Goal: Task Accomplishment & Management: Use online tool/utility

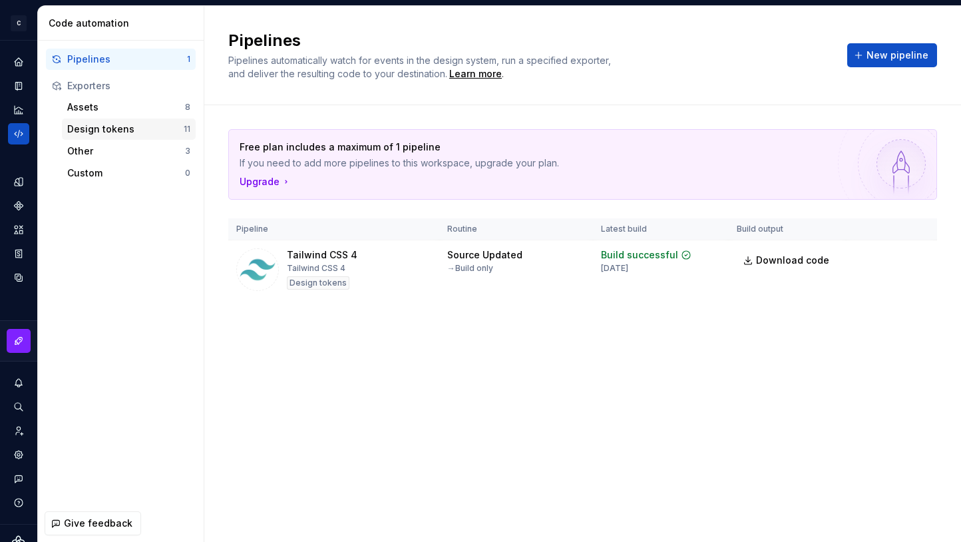
click at [132, 134] on div "Design tokens" at bounding box center [125, 129] width 117 height 13
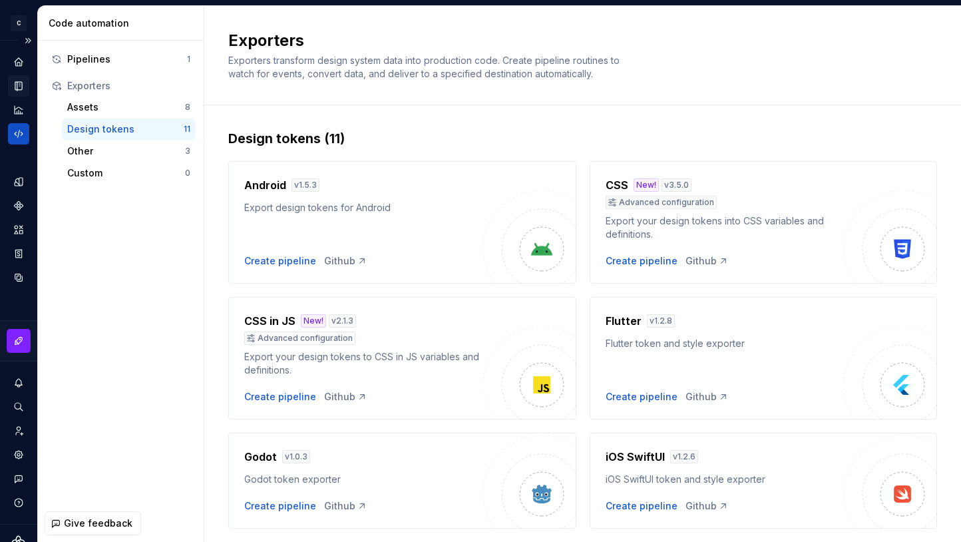
click at [14, 83] on icon "Documentation" at bounding box center [19, 86] width 12 height 12
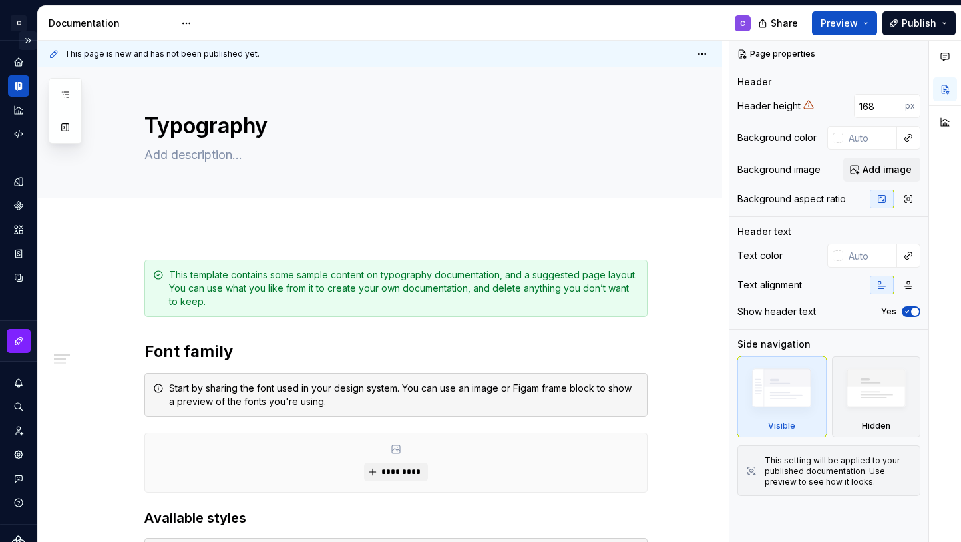
click at [29, 38] on button "Expand sidebar" at bounding box center [28, 40] width 19 height 19
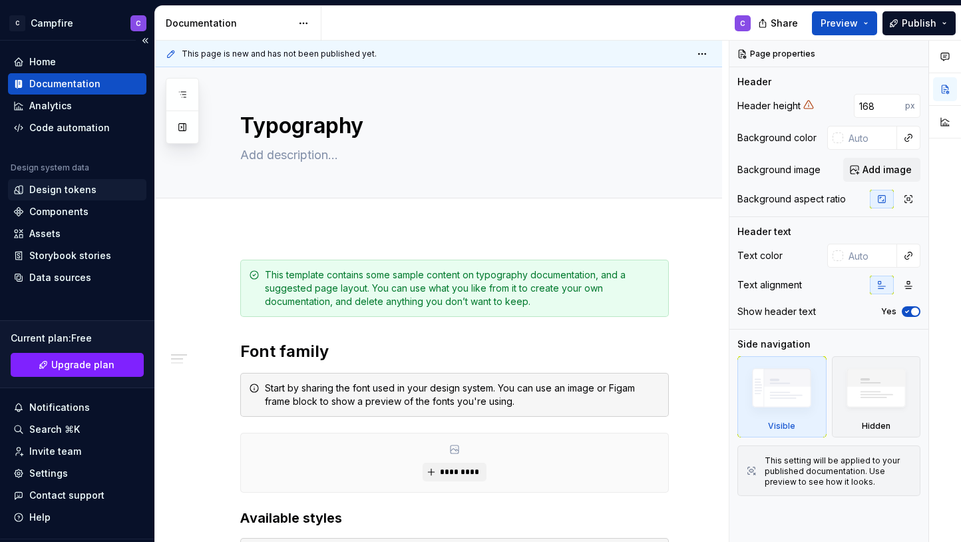
click at [57, 192] on div "Design tokens" at bounding box center [62, 189] width 67 height 13
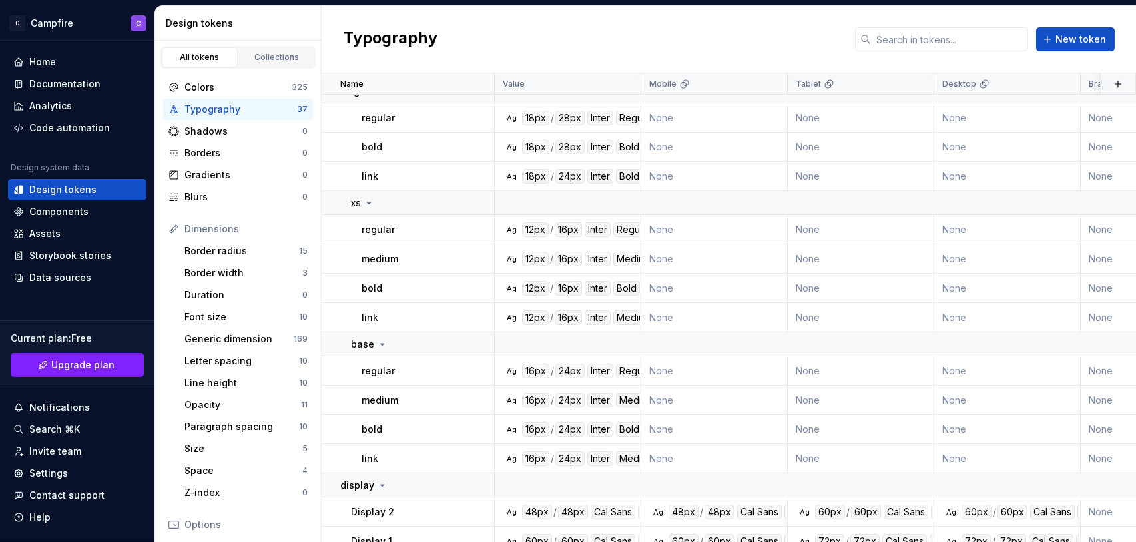
scroll to position [924, 0]
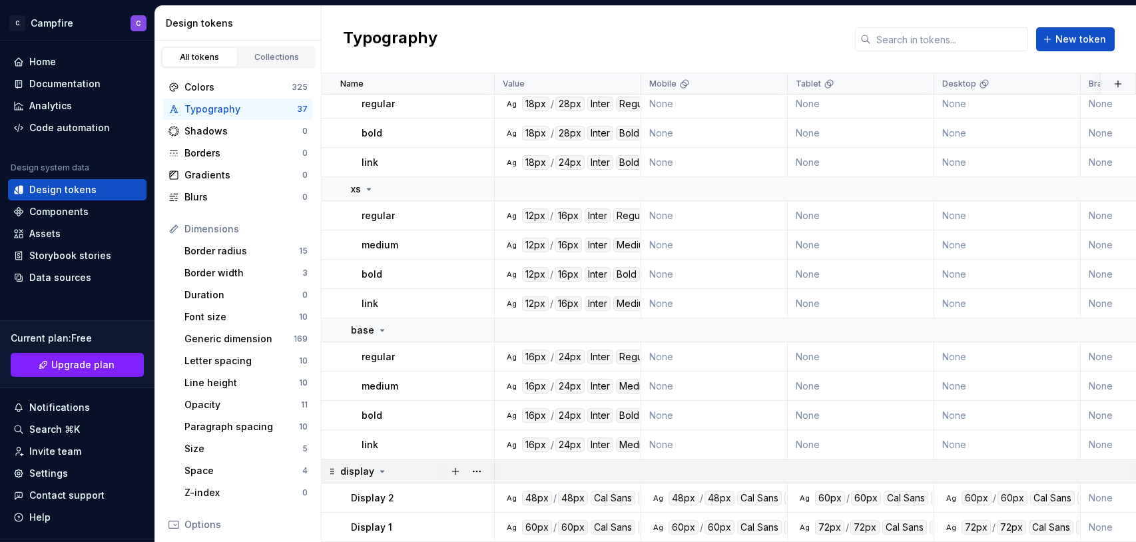
click at [382, 469] on icon at bounding box center [382, 471] width 11 height 11
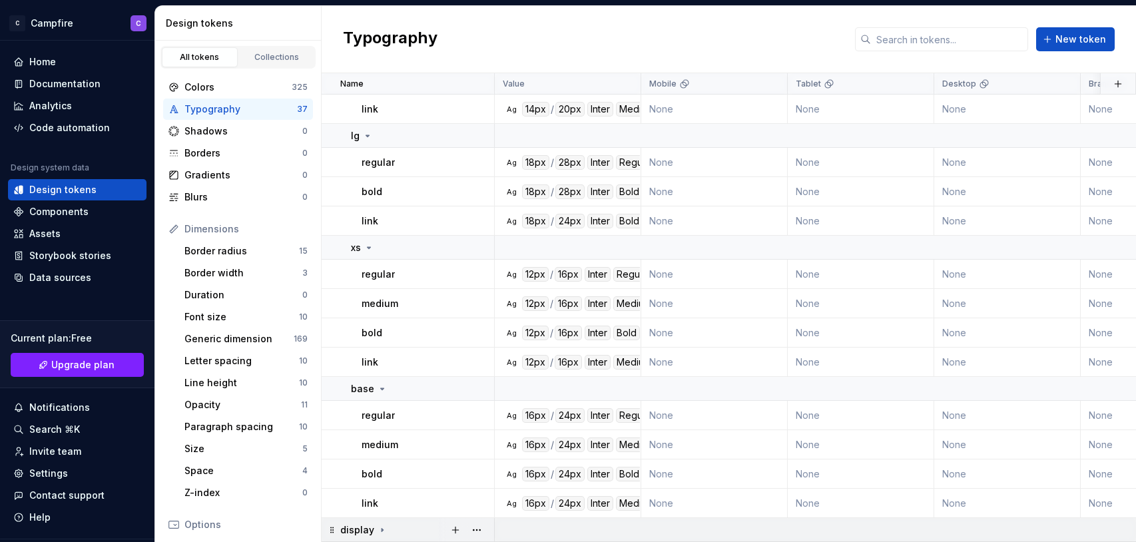
scroll to position [865, 0]
click at [379, 389] on icon at bounding box center [382, 388] width 11 height 11
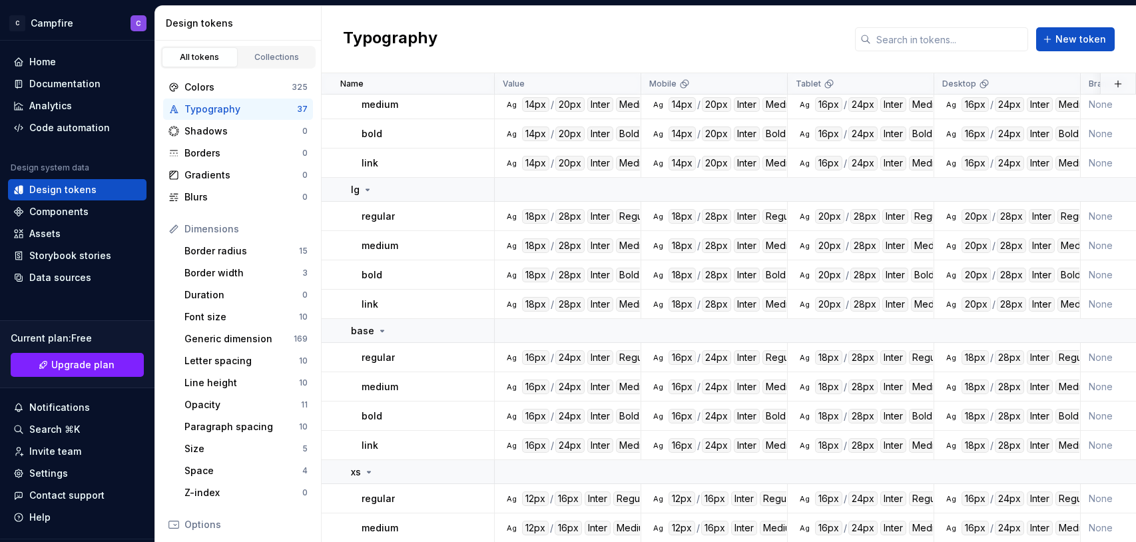
scroll to position [0, 0]
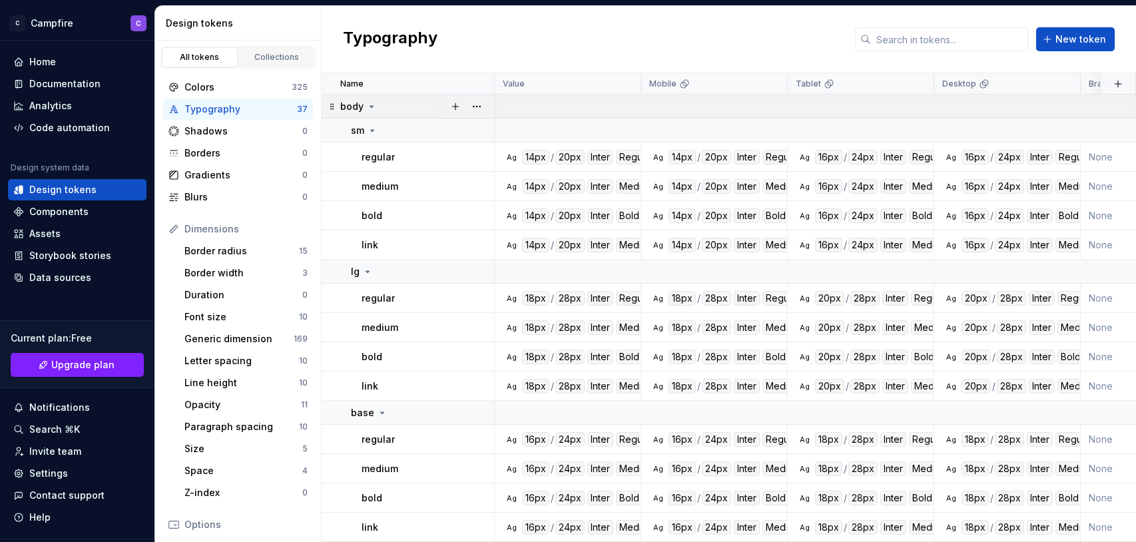
click at [369, 110] on icon at bounding box center [371, 106] width 11 height 11
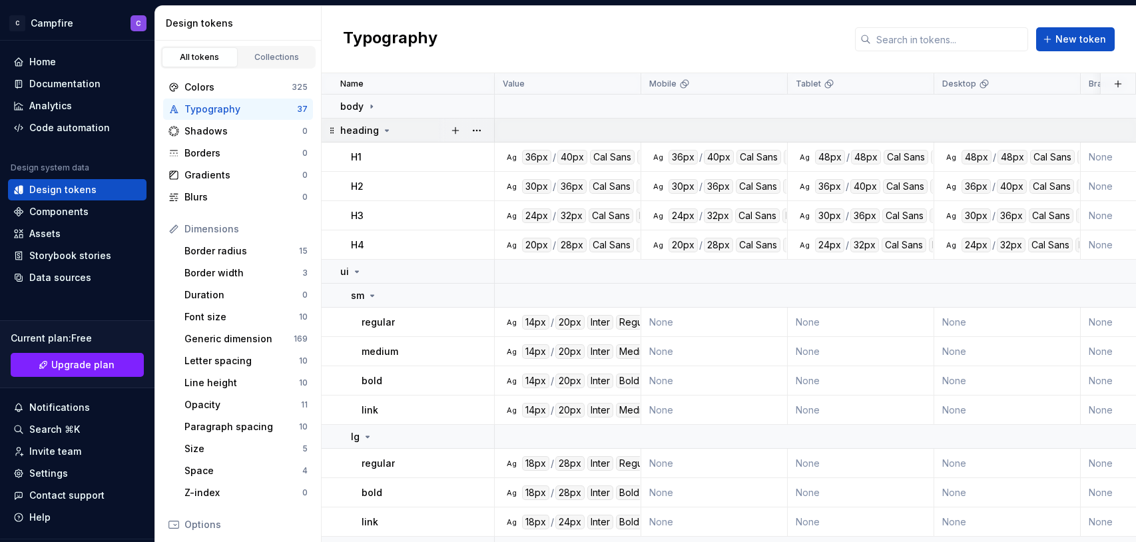
click at [383, 126] on icon at bounding box center [386, 130] width 11 height 11
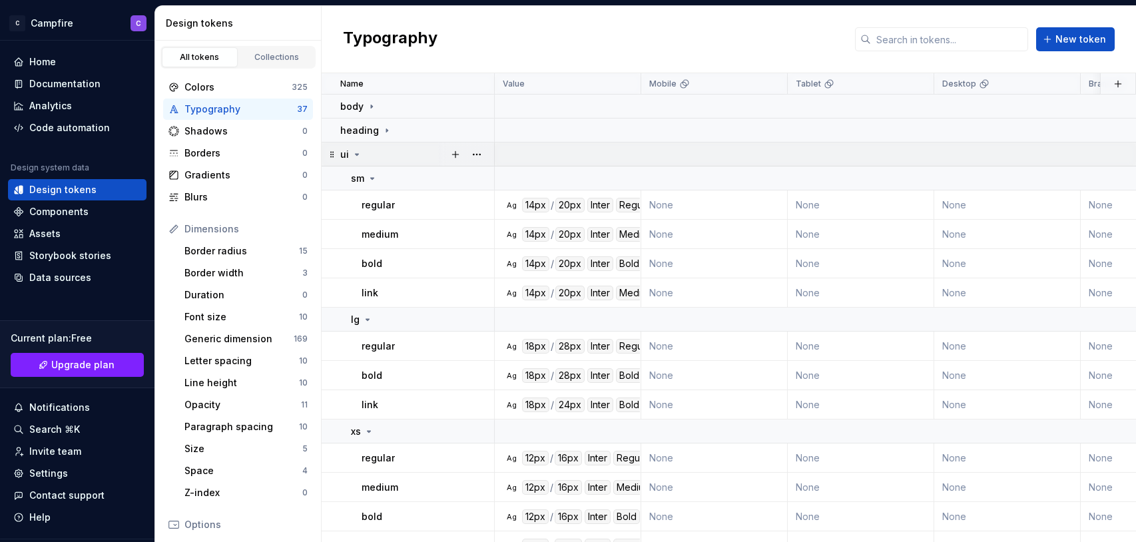
click at [357, 152] on icon at bounding box center [357, 154] width 11 height 11
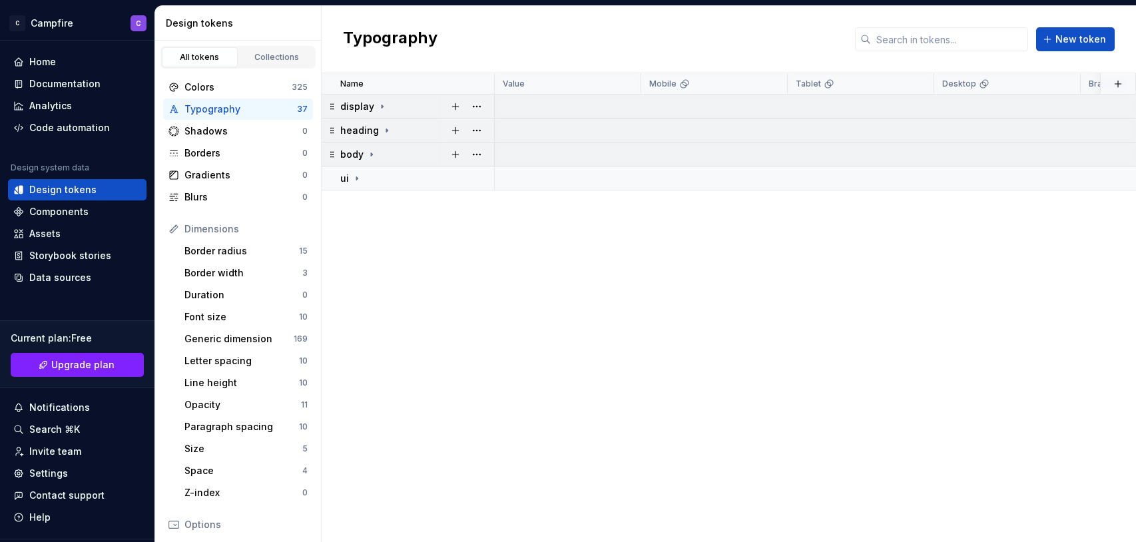
click at [356, 154] on p "body" at bounding box center [351, 154] width 23 height 13
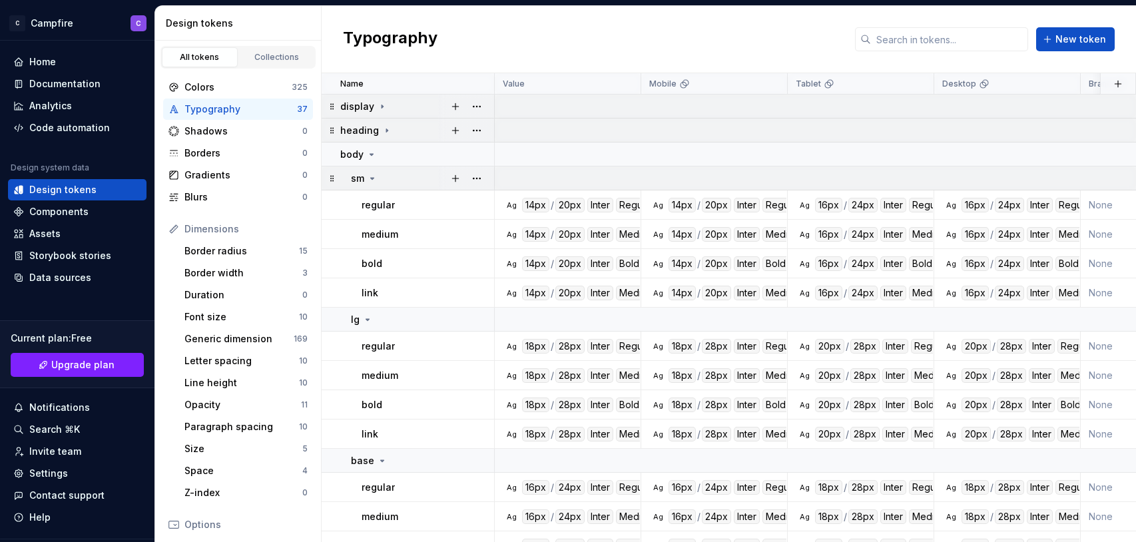
click at [371, 180] on icon at bounding box center [372, 178] width 11 height 11
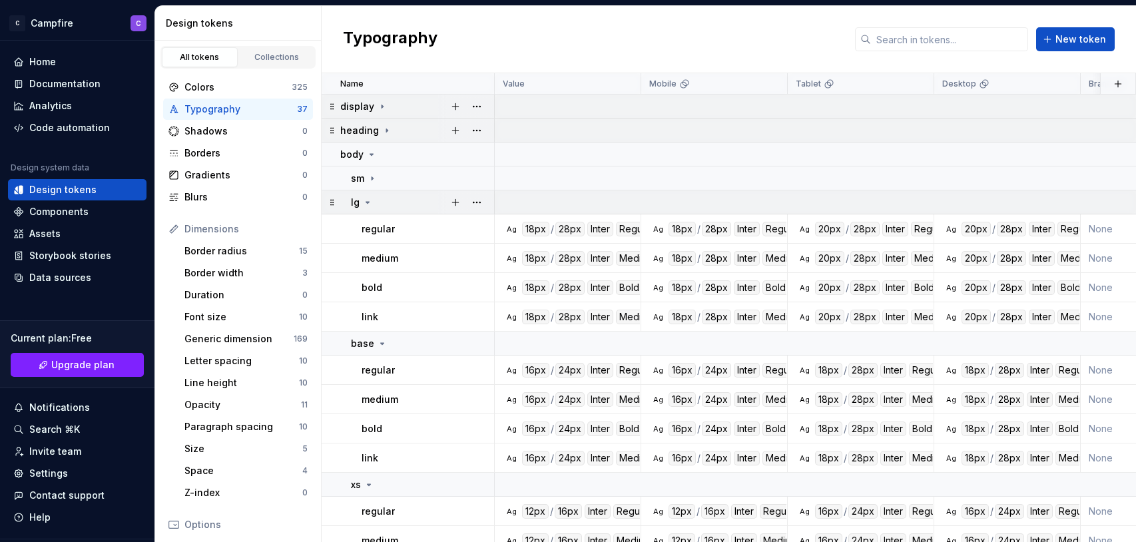
click at [371, 201] on icon at bounding box center [367, 202] width 11 height 11
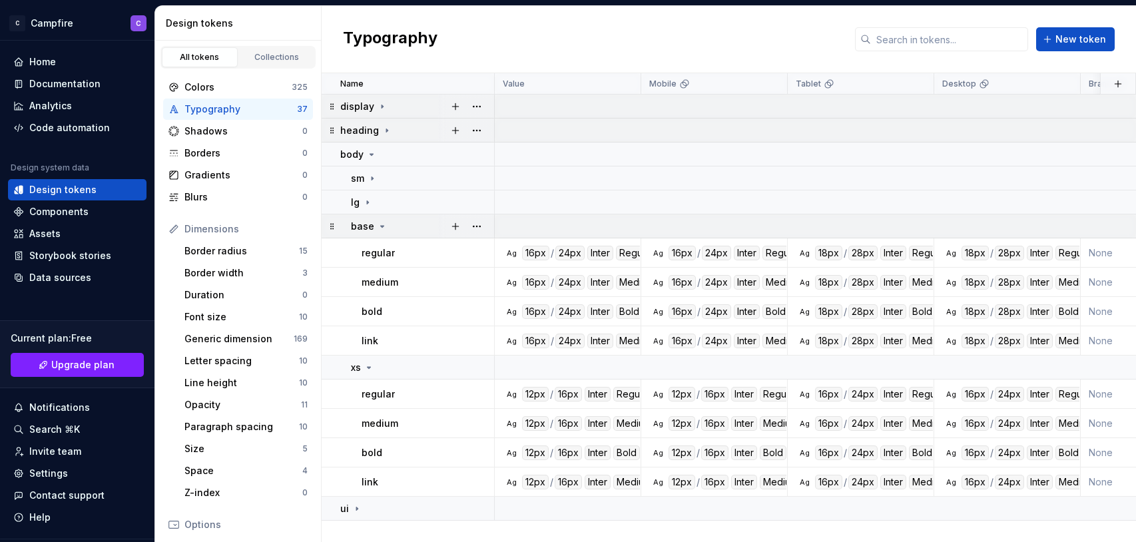
click at [373, 226] on div "base" at bounding box center [369, 226] width 37 height 13
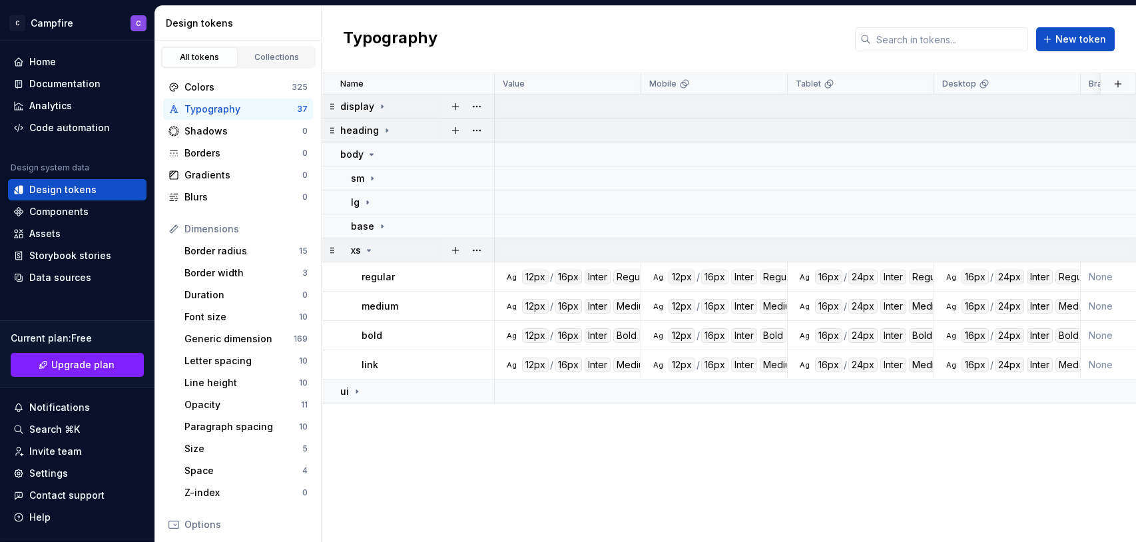
click at [373, 251] on icon at bounding box center [369, 250] width 11 height 11
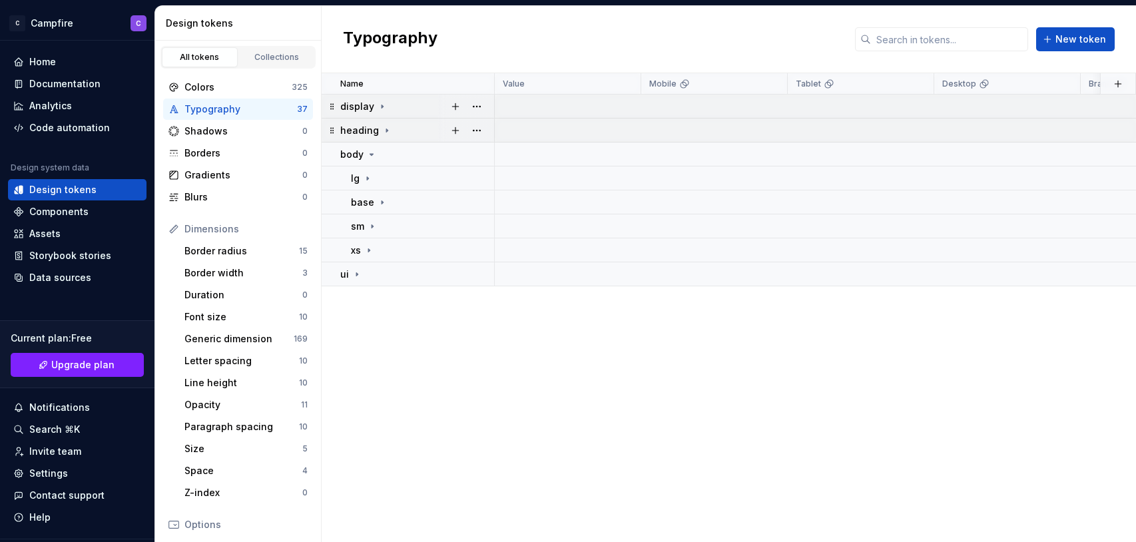
click at [376, 131] on div "heading" at bounding box center [366, 130] width 52 height 13
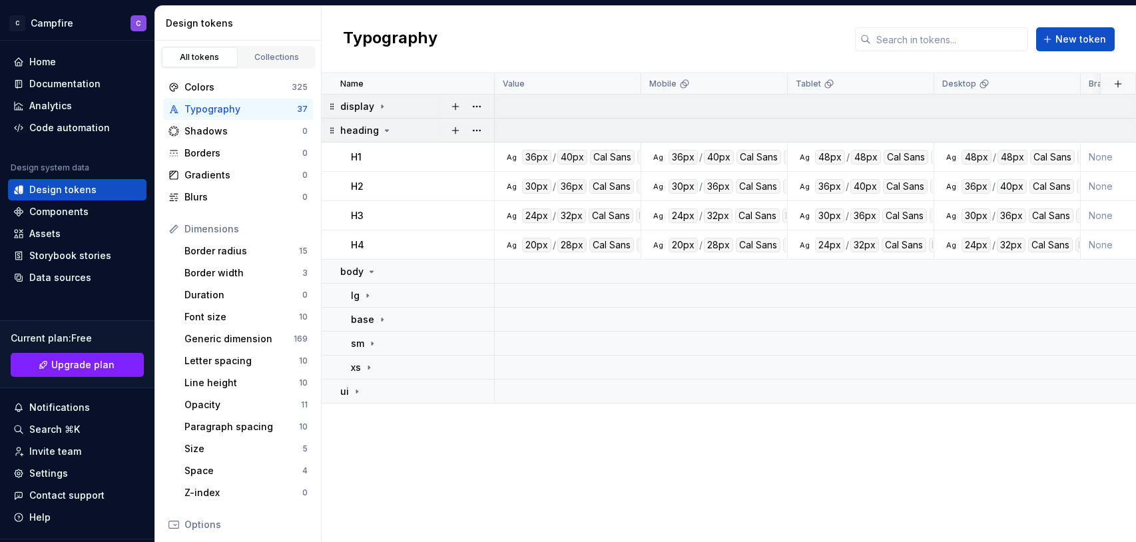
click at [376, 131] on div "heading" at bounding box center [366, 130] width 52 height 13
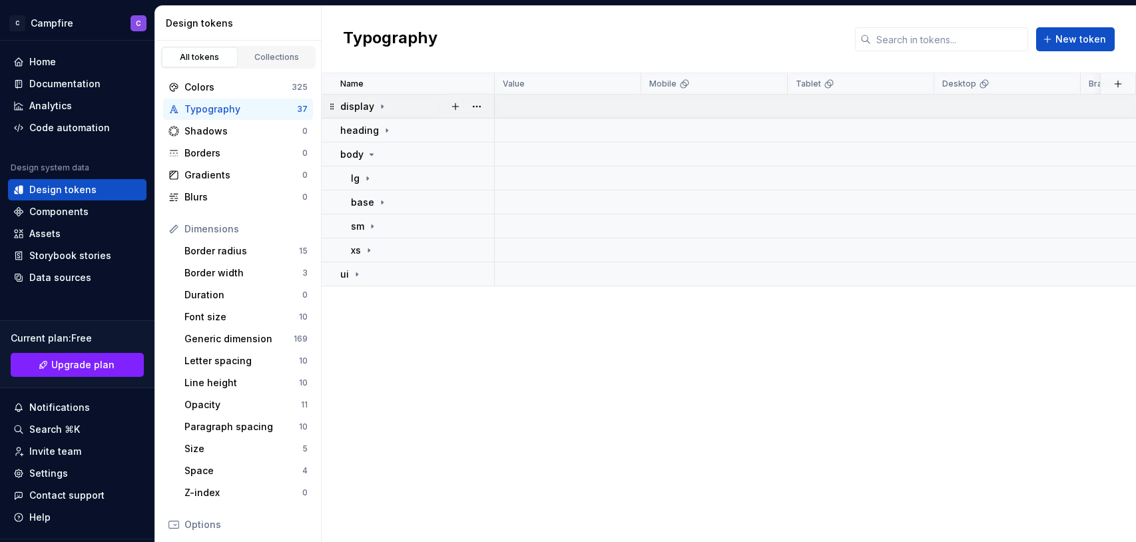
click at [366, 101] on p "display" at bounding box center [357, 106] width 34 height 13
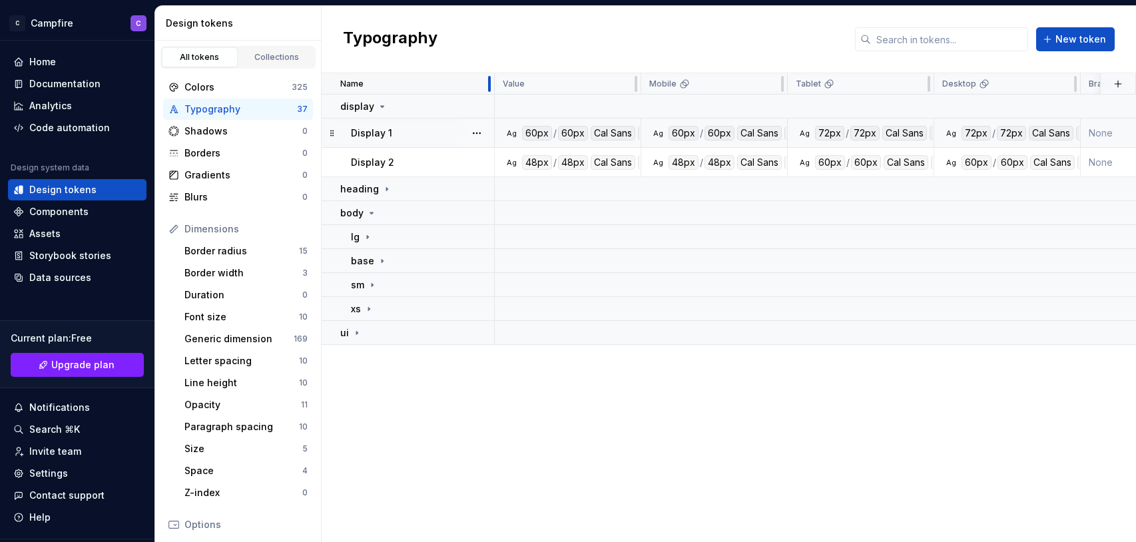
drag, startPoint x: 489, startPoint y: 80, endPoint x: 426, endPoint y: 83, distance: 63.3
click at [426, 83] on div "Name" at bounding box center [408, 83] width 173 height 21
click at [514, 134] on div "Ag" at bounding box center [511, 133] width 11 height 11
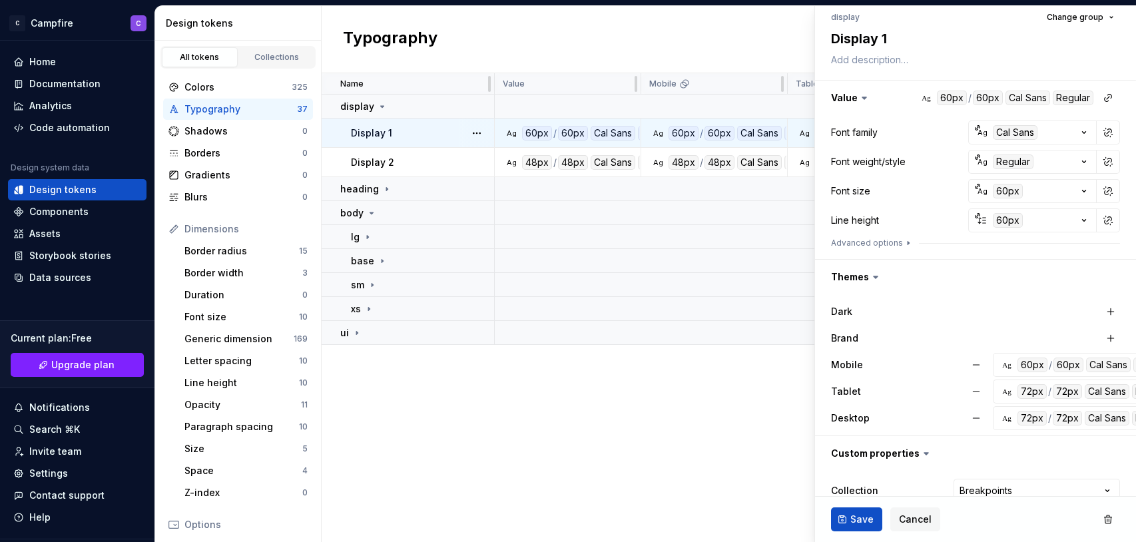
scroll to position [178, 0]
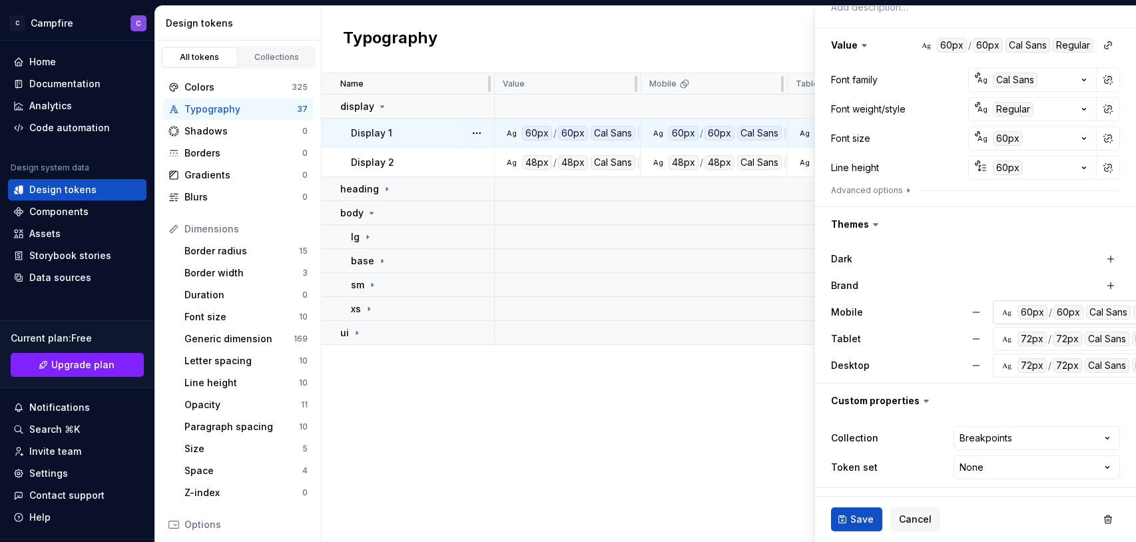
click at [961, 313] on div "60px" at bounding box center [1032, 312] width 30 height 15
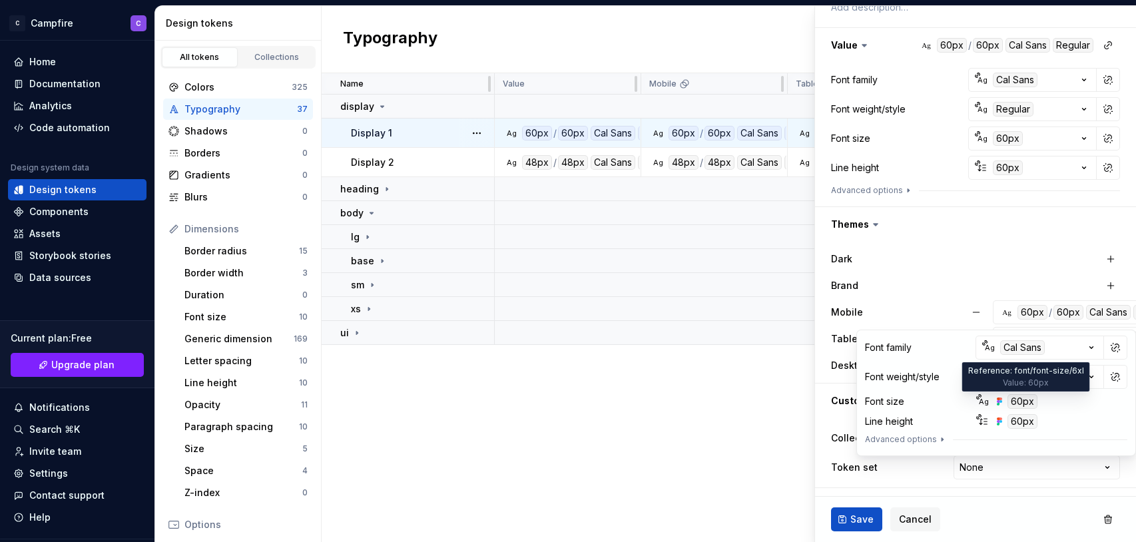
click at [961, 400] on div "60px" at bounding box center [1022, 401] width 30 height 15
click at [961, 403] on div "60px" at bounding box center [1022, 401] width 30 height 15
click at [961, 308] on div "60px" at bounding box center [1032, 312] width 30 height 15
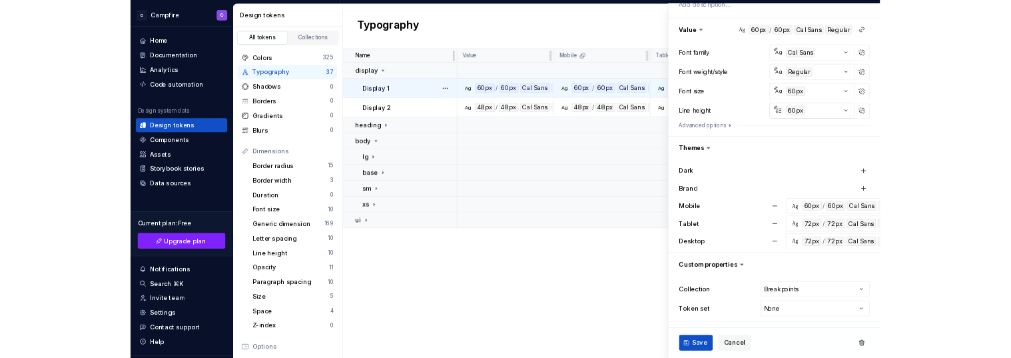
scroll to position [0, 0]
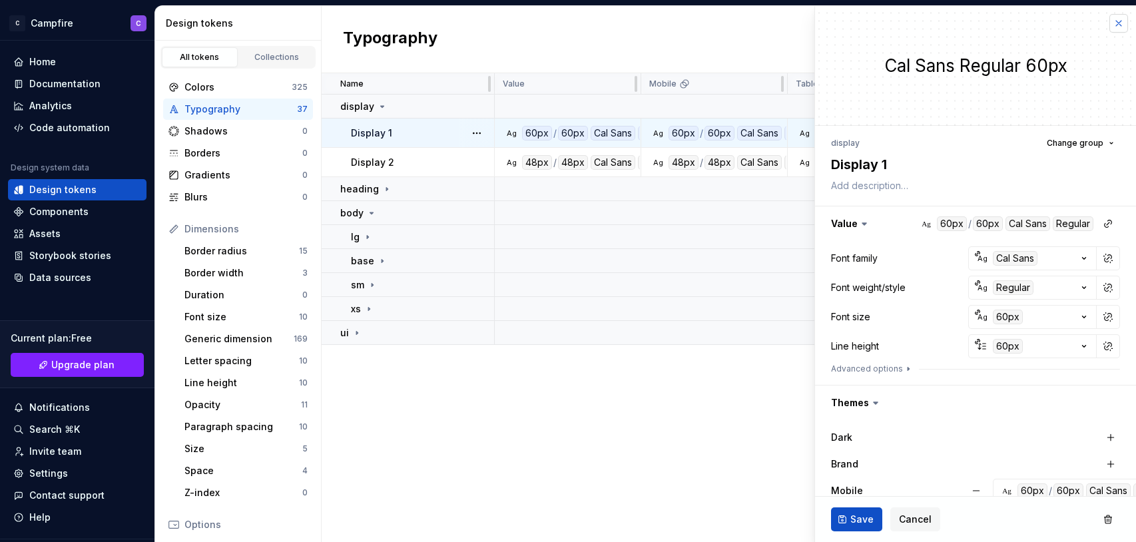
click at [961, 25] on button "button" at bounding box center [1118, 23] width 19 height 19
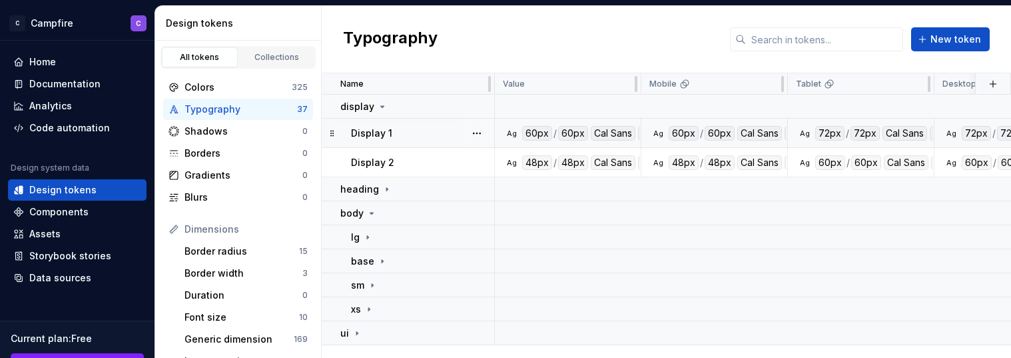
click at [452, 136] on div "Display 1" at bounding box center [422, 132] width 142 height 13
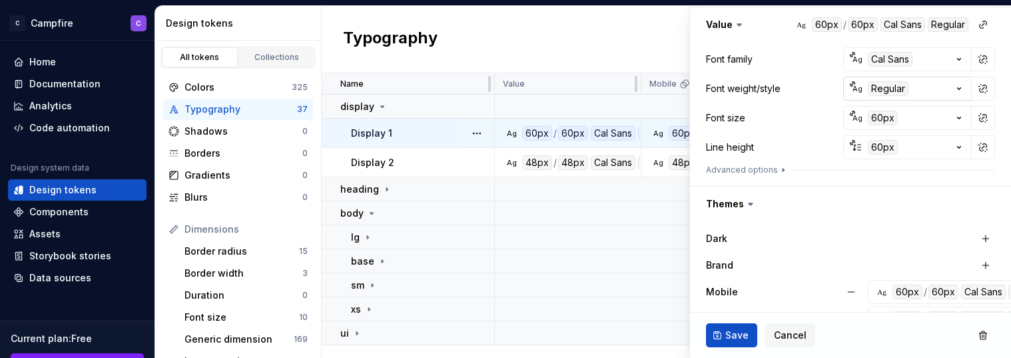
scroll to position [363, 0]
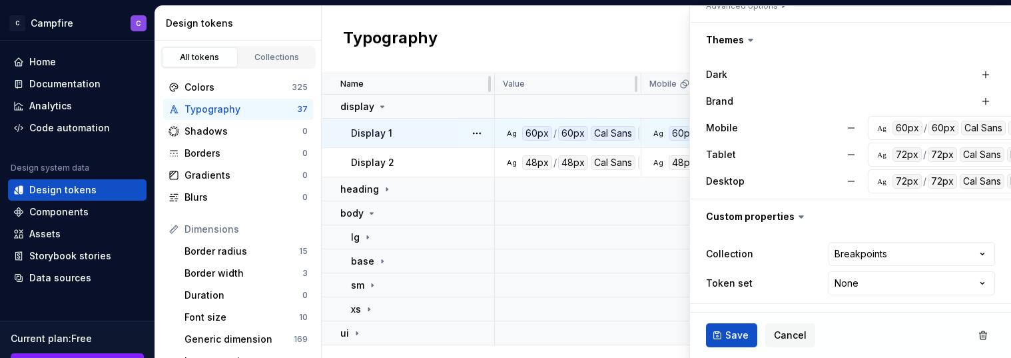
click at [800, 128] on div "Mobile" at bounding box center [772, 127] width 133 height 13
click at [899, 127] on div "60px" at bounding box center [907, 128] width 30 height 15
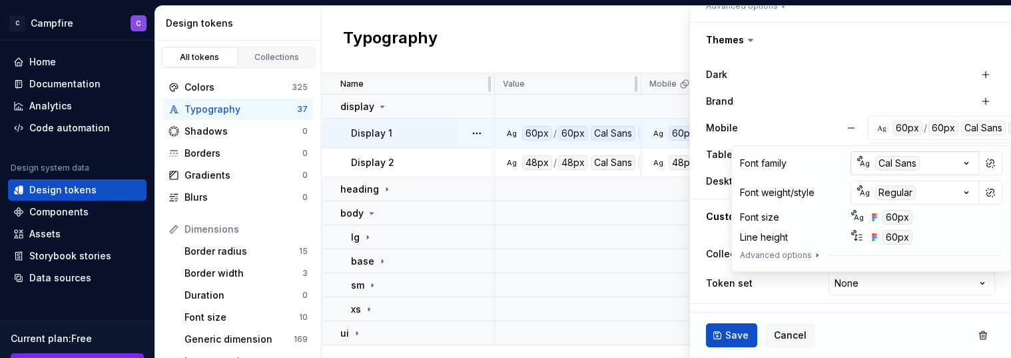
click at [899, 162] on div "Cal Sans" at bounding box center [897, 163] width 45 height 15
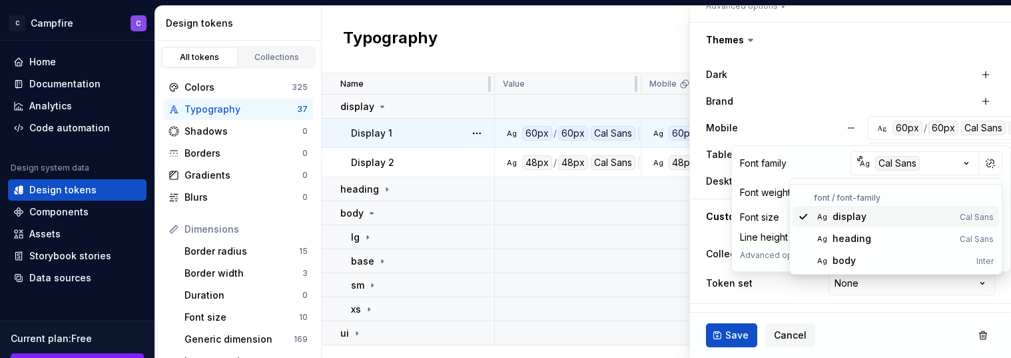
click at [925, 162] on html "C Campfire C Home Documentation Analytics Code automation Design system data De…" at bounding box center [505, 179] width 1011 height 358
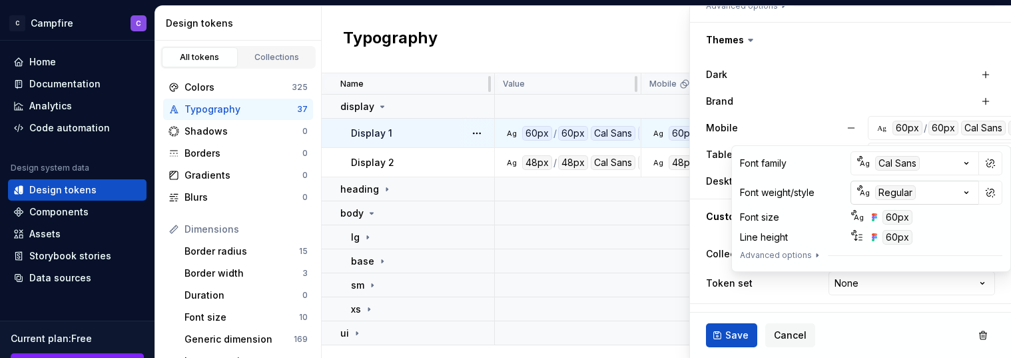
click at [946, 192] on button "Ag Regular" at bounding box center [914, 192] width 128 height 24
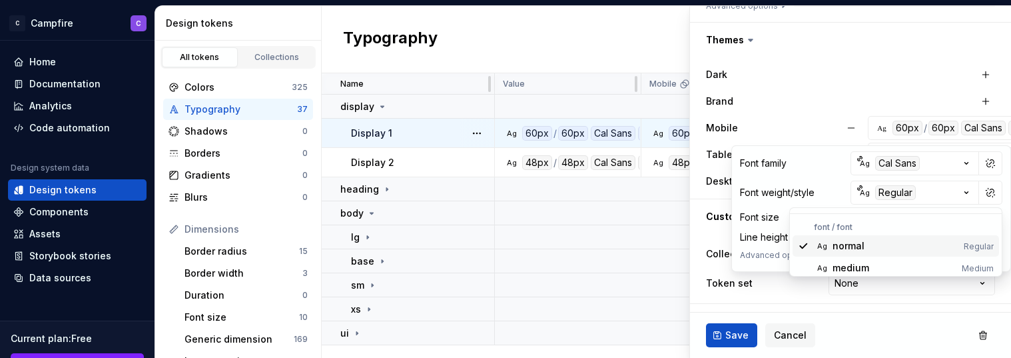
click at [949, 191] on html "C Campfire C Home Documentation Analytics Code automation Design system data De…" at bounding box center [505, 179] width 1011 height 358
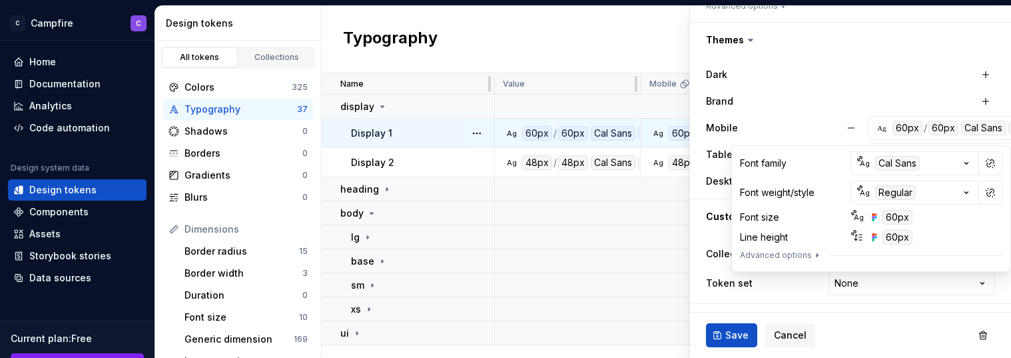
click at [949, 213] on div "Ag 60px" at bounding box center [923, 217] width 146 height 15
click at [797, 258] on button "Advanced options" at bounding box center [781, 255] width 83 height 11
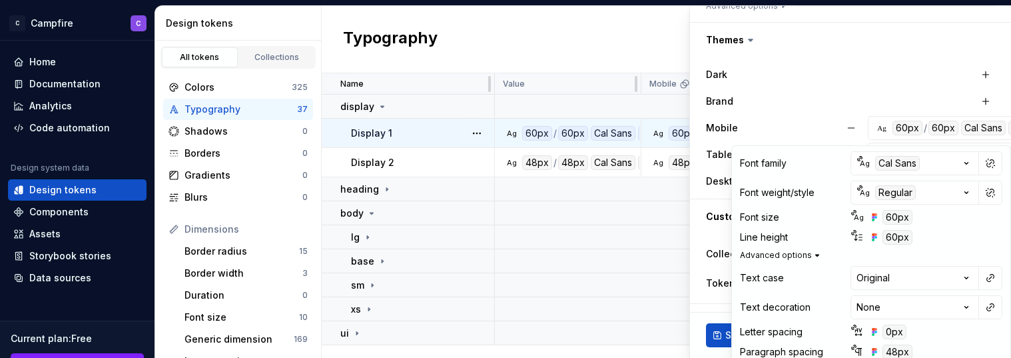
click at [812, 253] on icon "button" at bounding box center [817, 255] width 11 height 11
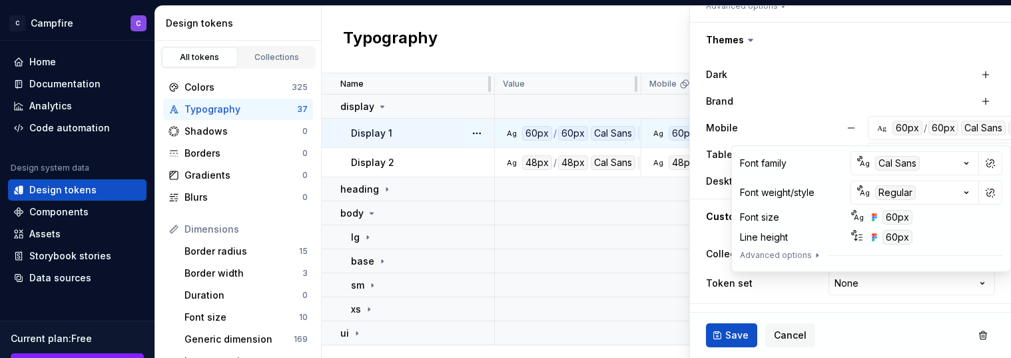
click at [890, 217] on div "60px" at bounding box center [897, 217] width 30 height 15
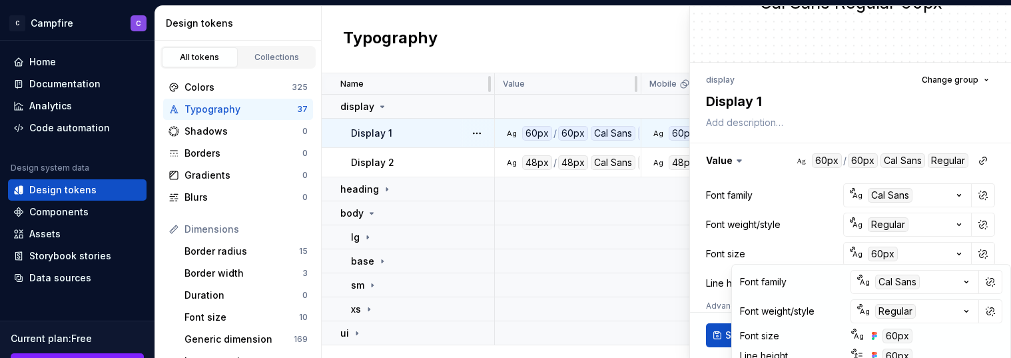
scroll to position [0, 0]
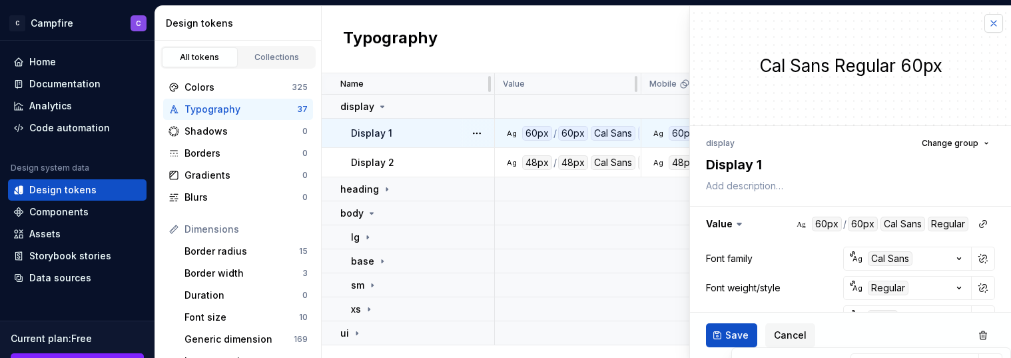
click at [961, 22] on button "button" at bounding box center [993, 23] width 19 height 19
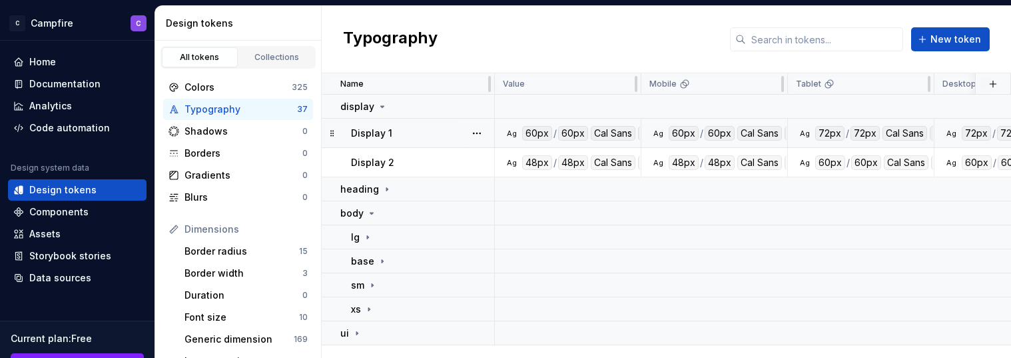
click at [408, 133] on div "Display 1" at bounding box center [422, 132] width 142 height 13
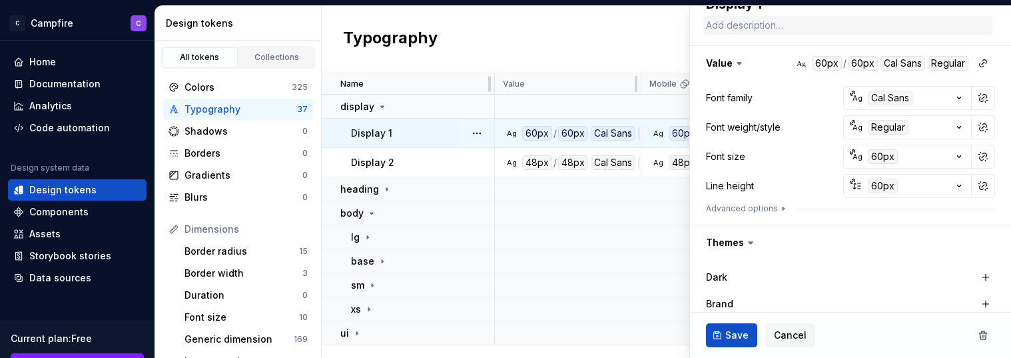
scroll to position [157, 0]
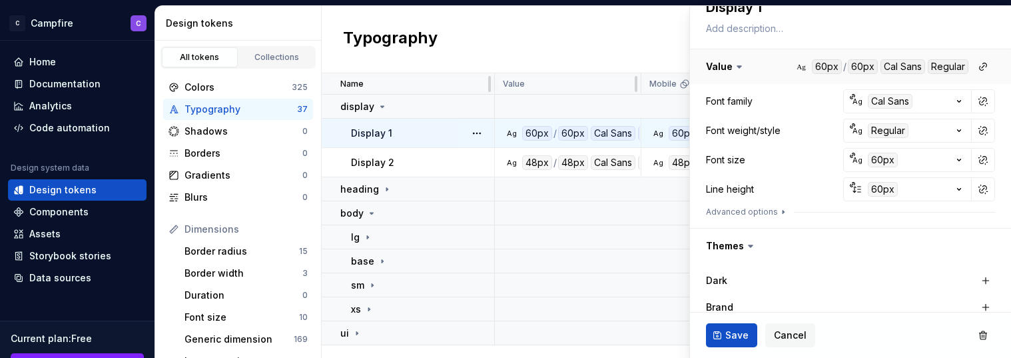
click at [812, 67] on button "button" at bounding box center [850, 66] width 321 height 35
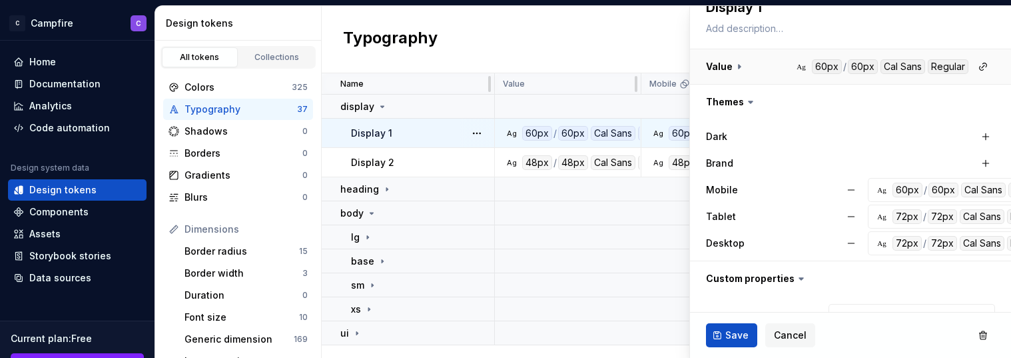
click at [812, 67] on button "button" at bounding box center [850, 66] width 321 height 35
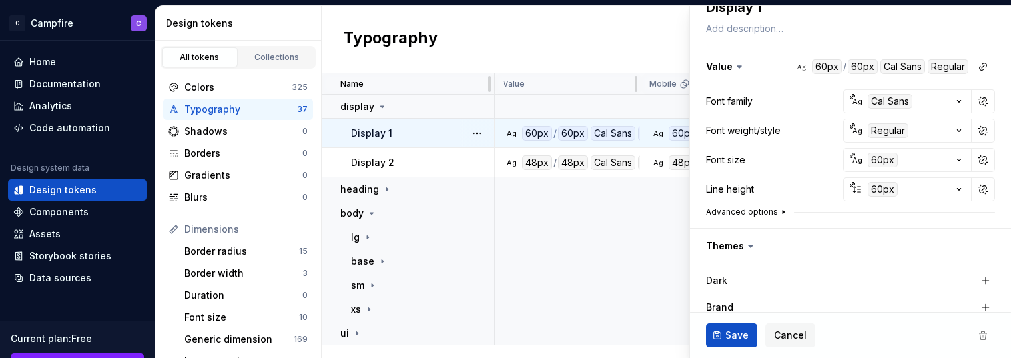
click at [778, 213] on icon "button" at bounding box center [783, 211] width 11 height 11
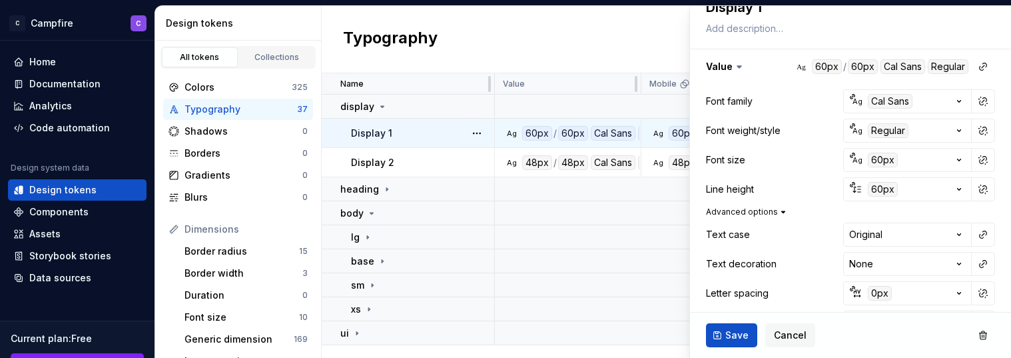
click at [778, 213] on icon "button" at bounding box center [783, 211] width 11 height 11
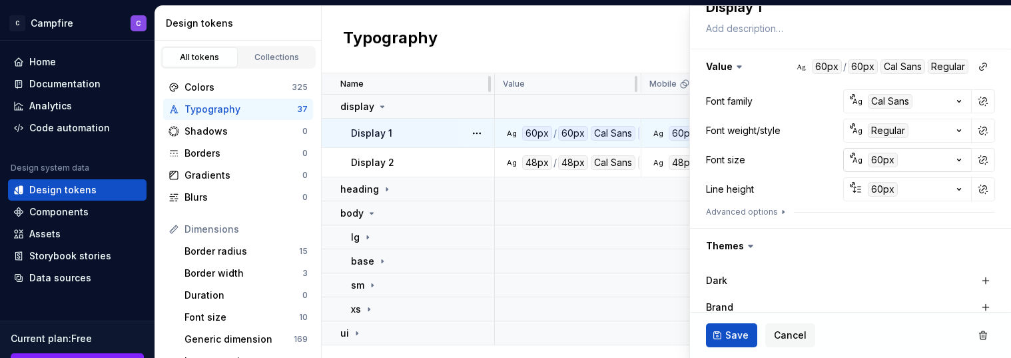
click at [925, 162] on button "Ag 60px" at bounding box center [907, 160] width 128 height 24
click at [925, 162] on html "C Campfire C Home Documentation Analytics Code automation Design system data De…" at bounding box center [505, 179] width 1011 height 358
click at [922, 185] on button "60px" at bounding box center [907, 189] width 128 height 24
click at [925, 185] on html "C Campfire C Home Documentation Analytics Code automation Design system data De…" at bounding box center [505, 179] width 1011 height 358
click at [930, 194] on button "60px" at bounding box center [907, 189] width 128 height 24
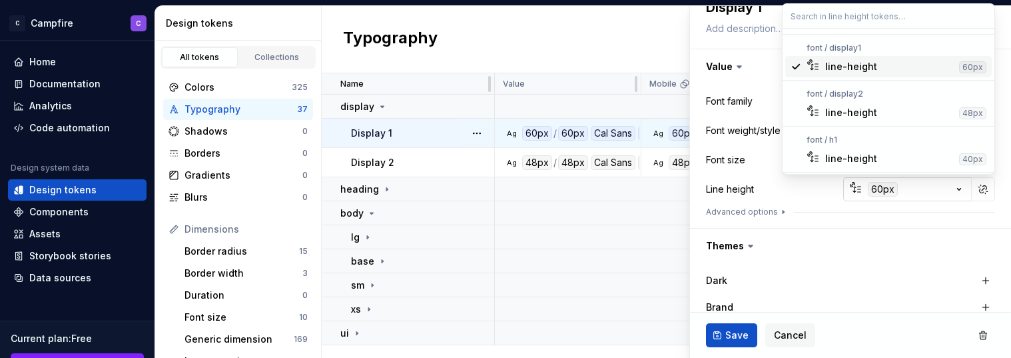
click at [930, 194] on html "C Campfire C Home Documentation Analytics Code automation Design system data De…" at bounding box center [505, 179] width 1011 height 358
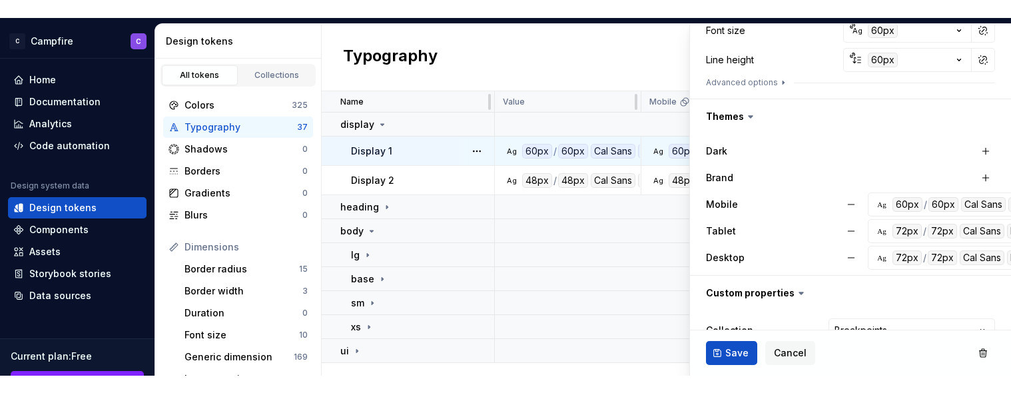
scroll to position [363, 0]
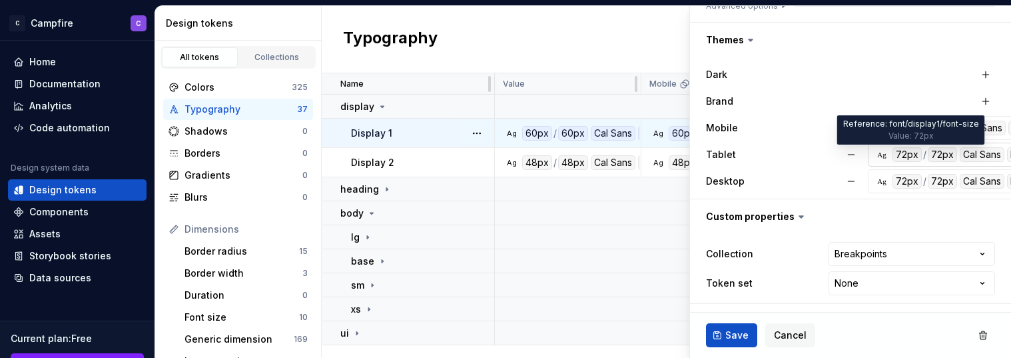
click at [905, 158] on div "72px" at bounding box center [906, 154] width 29 height 15
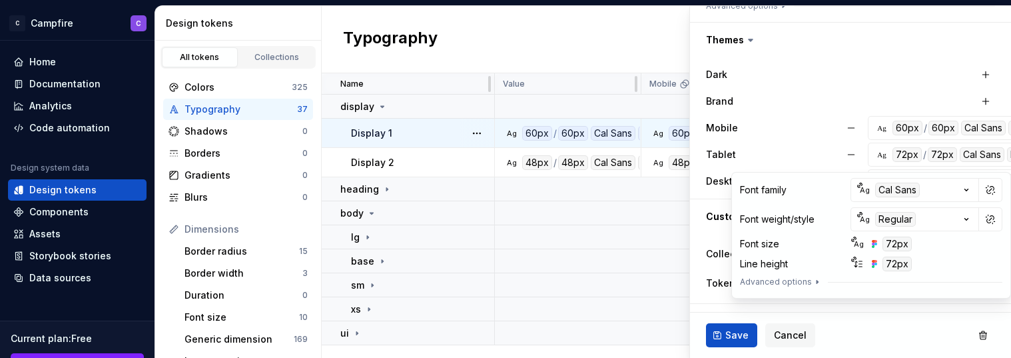
click at [921, 244] on div "Ag 72px" at bounding box center [923, 243] width 146 height 15
click at [782, 282] on button "Advanced options" at bounding box center [781, 281] width 83 height 11
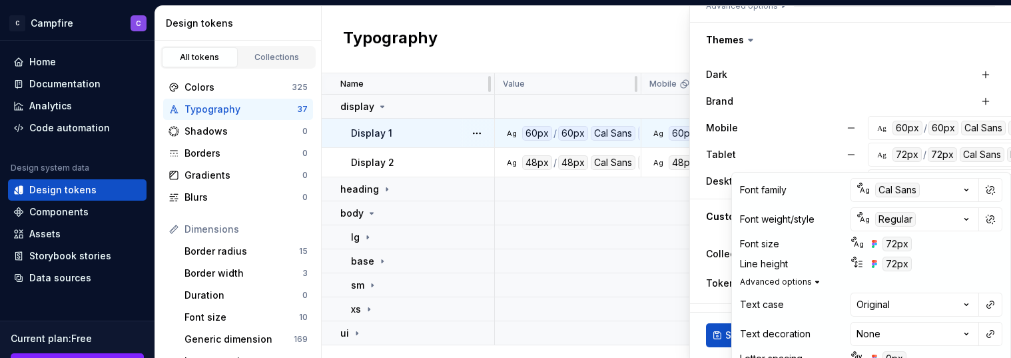
click at [782, 282] on button "Advanced options" at bounding box center [781, 281] width 83 height 11
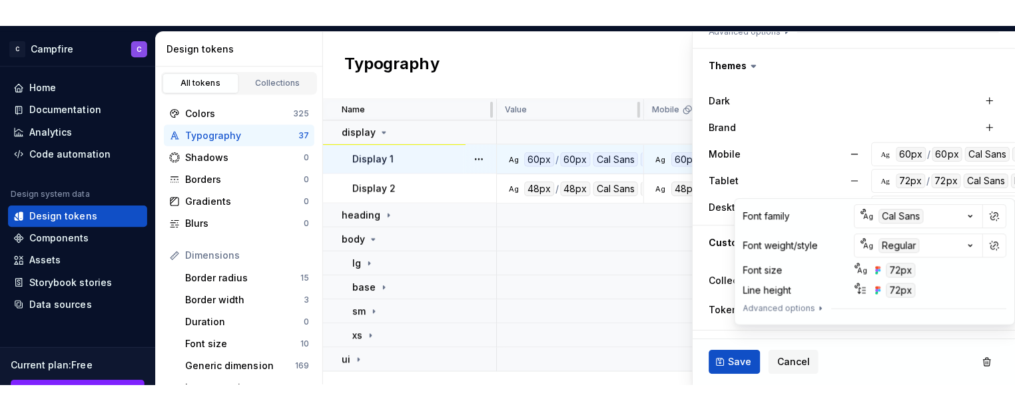
scroll to position [309, 0]
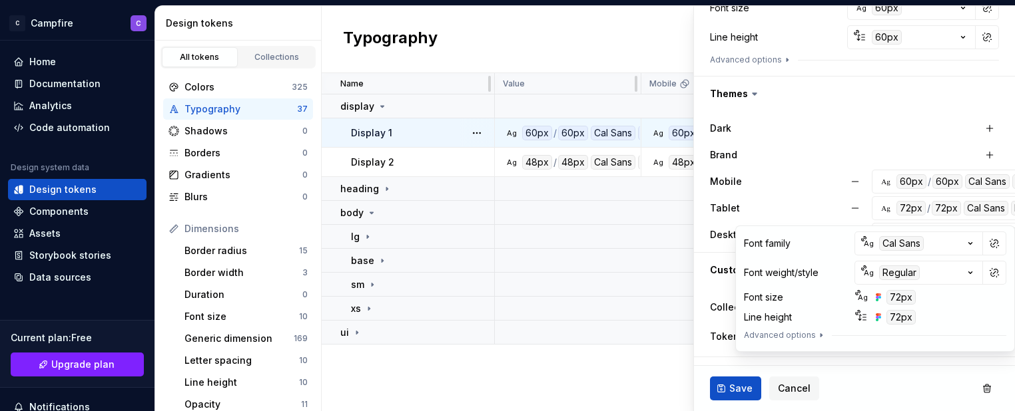
click at [899, 296] on div "72px" at bounding box center [900, 297] width 29 height 15
click at [947, 294] on div "Ag 72px" at bounding box center [927, 297] width 146 height 15
click at [830, 141] on div "Dark Brand Mobile Ag 60px / 60px Cal Sans Regular Tablet Ag 72px / 72px Cal San…" at bounding box center [854, 182] width 289 height 130
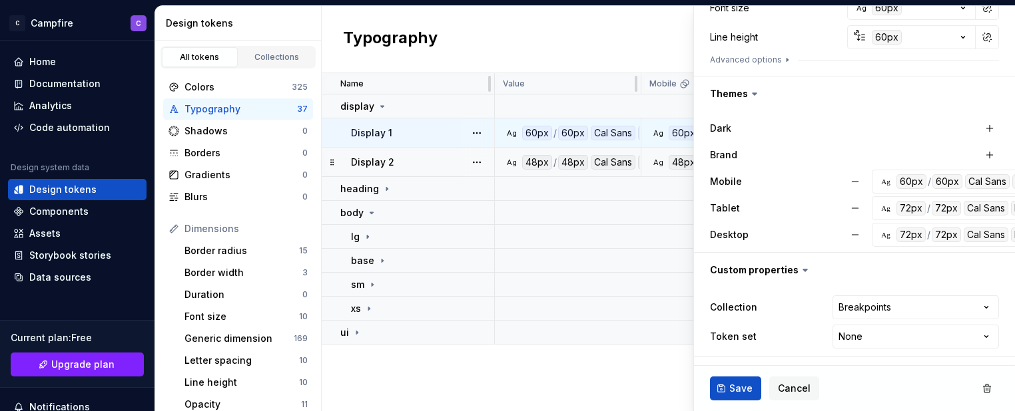
click at [503, 165] on div "Ag 48px / 48px Cal Sans Regular" at bounding box center [571, 162] width 136 height 15
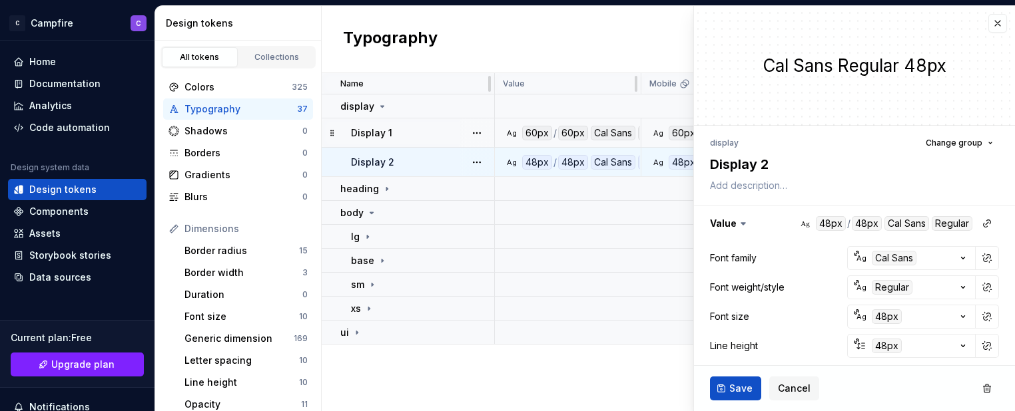
click at [504, 168] on div "Ag 48px / 48px Cal Sans Regular" at bounding box center [571, 162] width 136 height 15
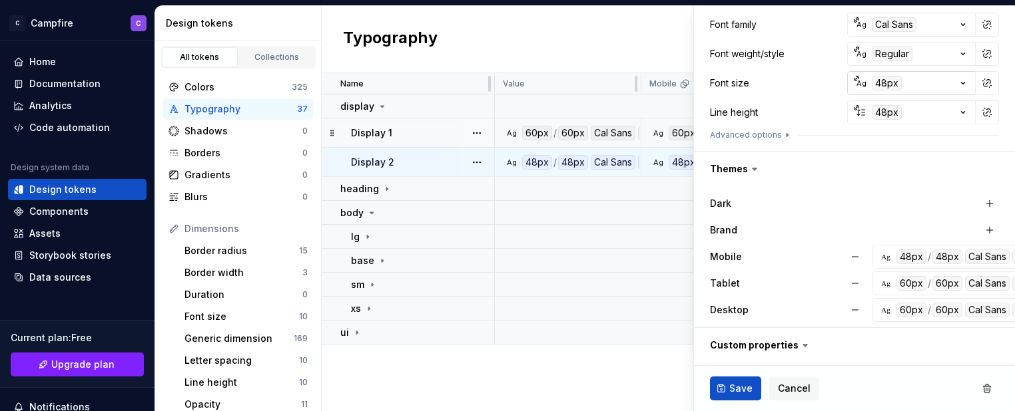
scroll to position [309, 0]
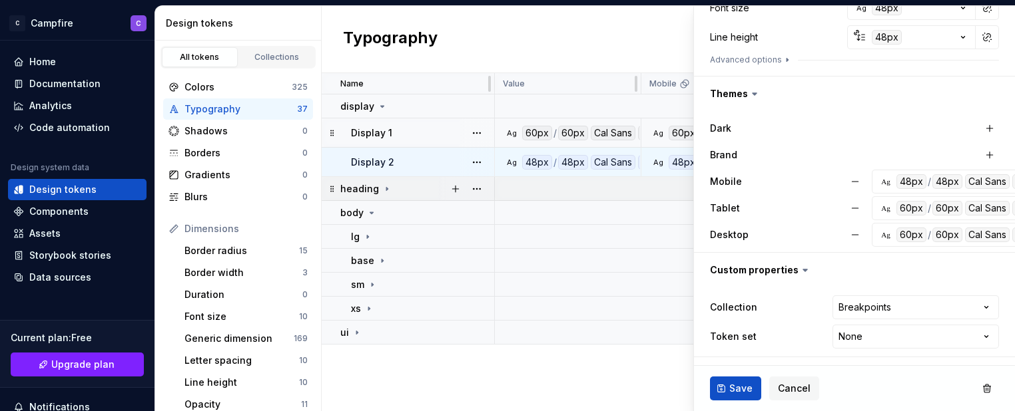
click at [397, 190] on div "heading" at bounding box center [416, 188] width 153 height 13
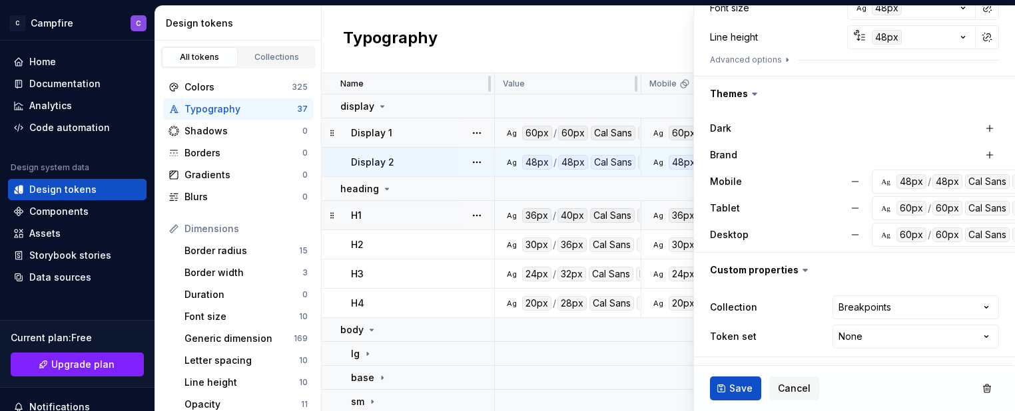
click at [391, 223] on td "H1" at bounding box center [408, 215] width 173 height 29
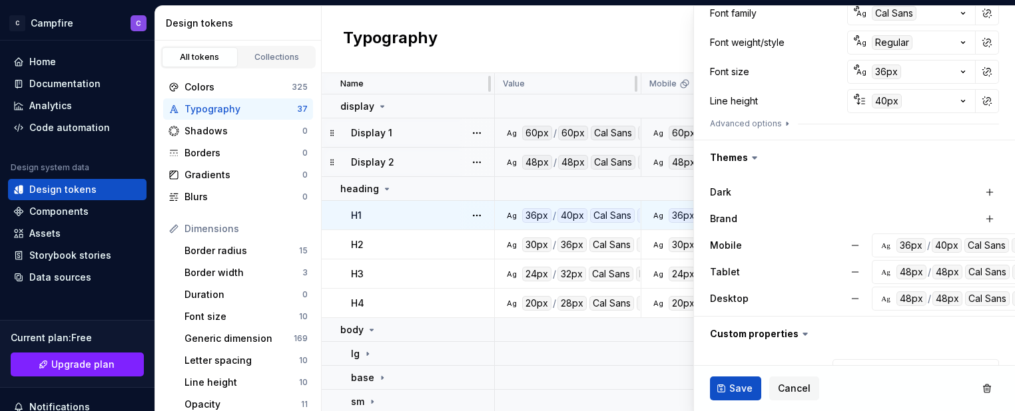
scroll to position [309, 0]
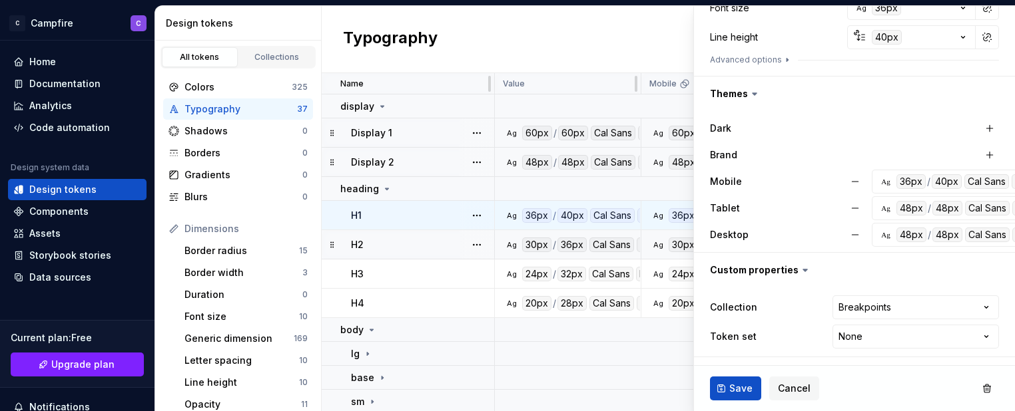
click at [427, 245] on div "H2" at bounding box center [422, 244] width 142 height 13
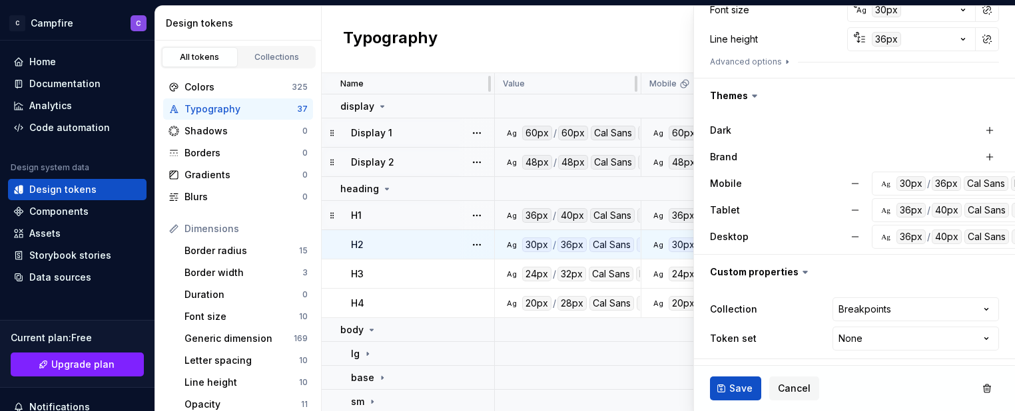
scroll to position [309, 0]
click at [420, 272] on div "H3" at bounding box center [422, 274] width 142 height 13
type textarea "*"
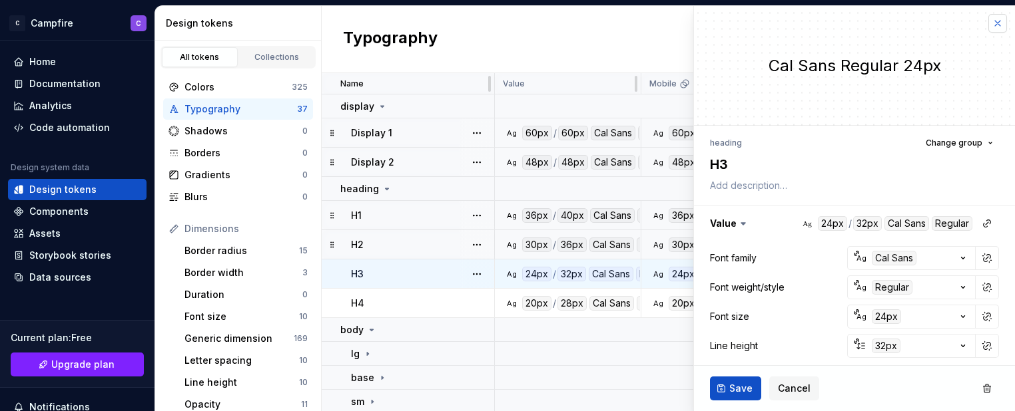
click at [961, 19] on button "button" at bounding box center [997, 23] width 19 height 19
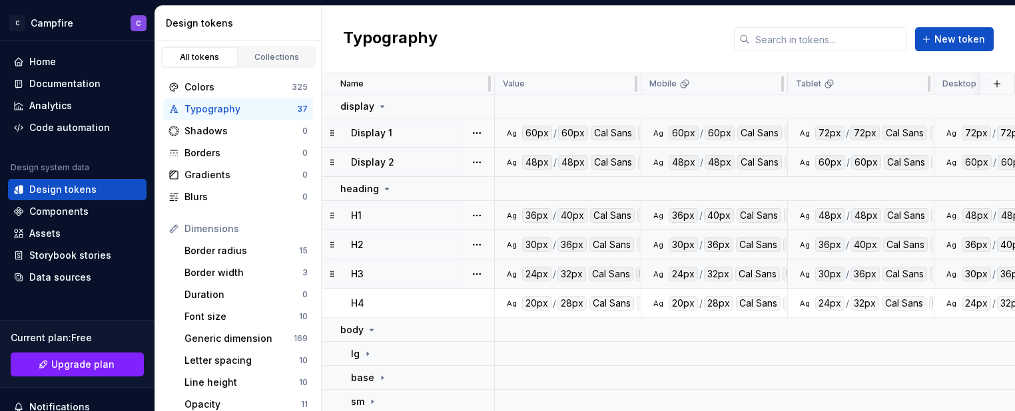
click at [574, 33] on div "Typography New token" at bounding box center [668, 39] width 693 height 67
